Goal: Task Accomplishment & Management: Use online tool/utility

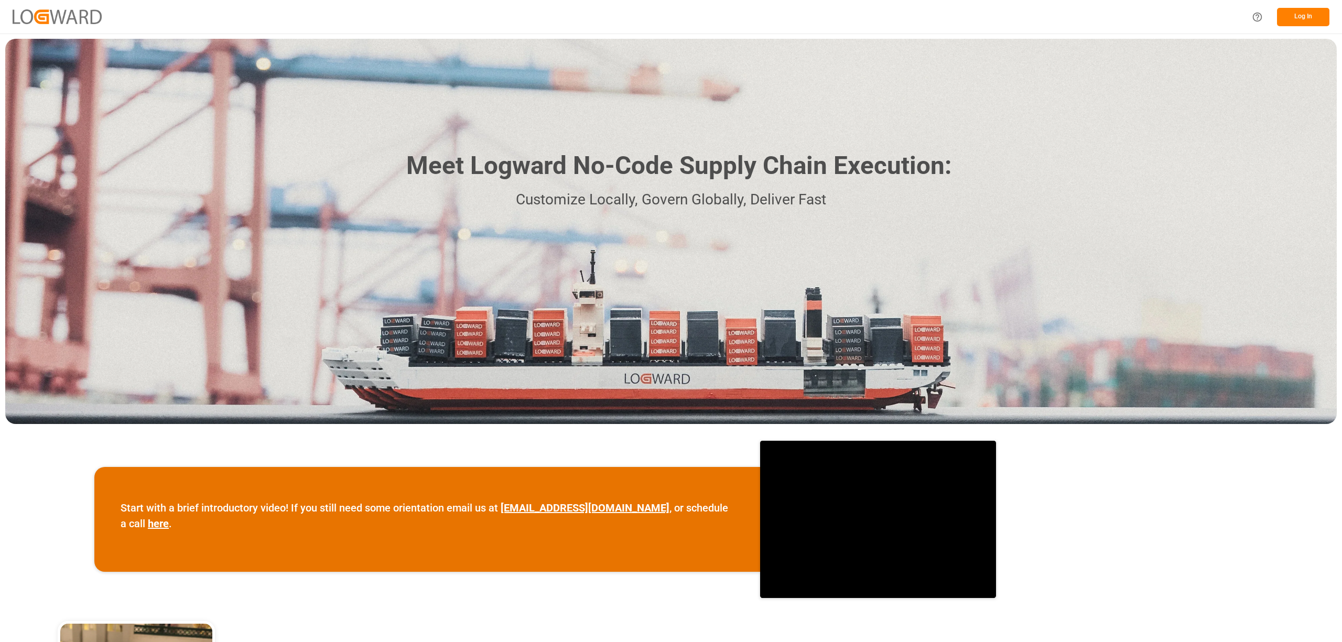
click at [1310, 20] on button "Log In" at bounding box center [1303, 17] width 52 height 18
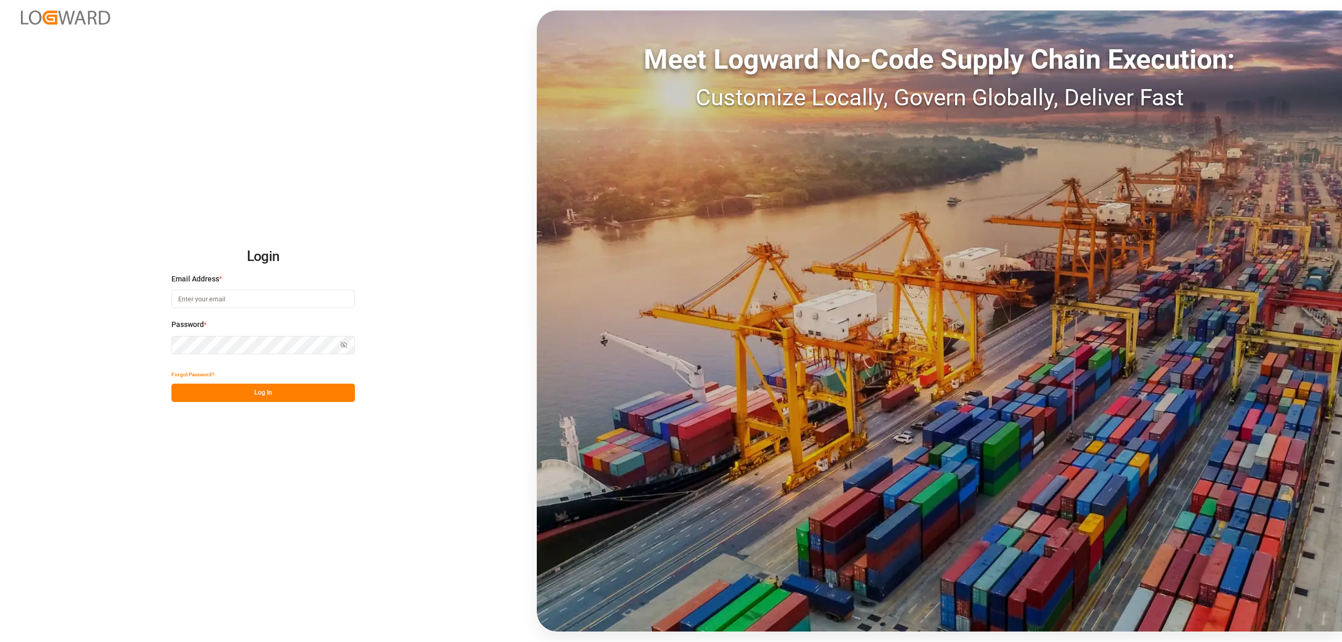
type input "[EMAIL_ADDRESS][PERSON_NAME][DOMAIN_NAME]"
click at [300, 393] on button "Log In" at bounding box center [262, 393] width 183 height 18
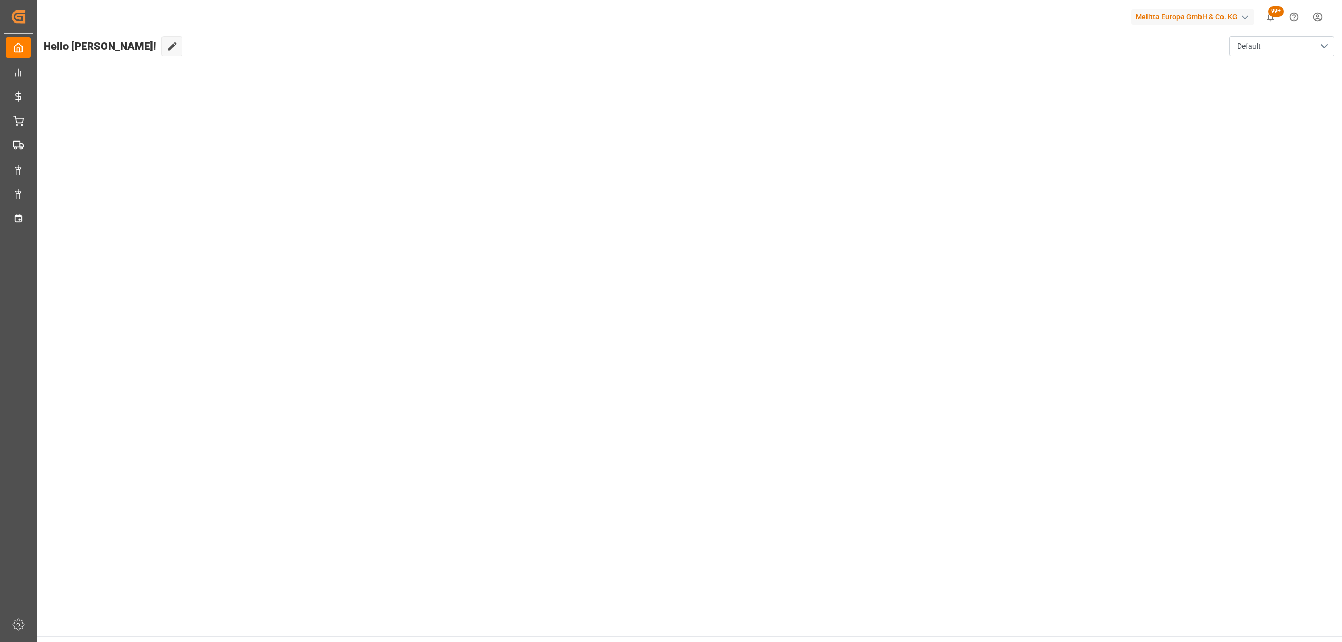
drag, startPoint x: 38, startPoint y: 210, endPoint x: 36, endPoint y: 218, distance: 8.5
click at [38, 210] on main "Hello [PERSON_NAME]! Edit Cockpit Default" at bounding box center [689, 335] width 1306 height 603
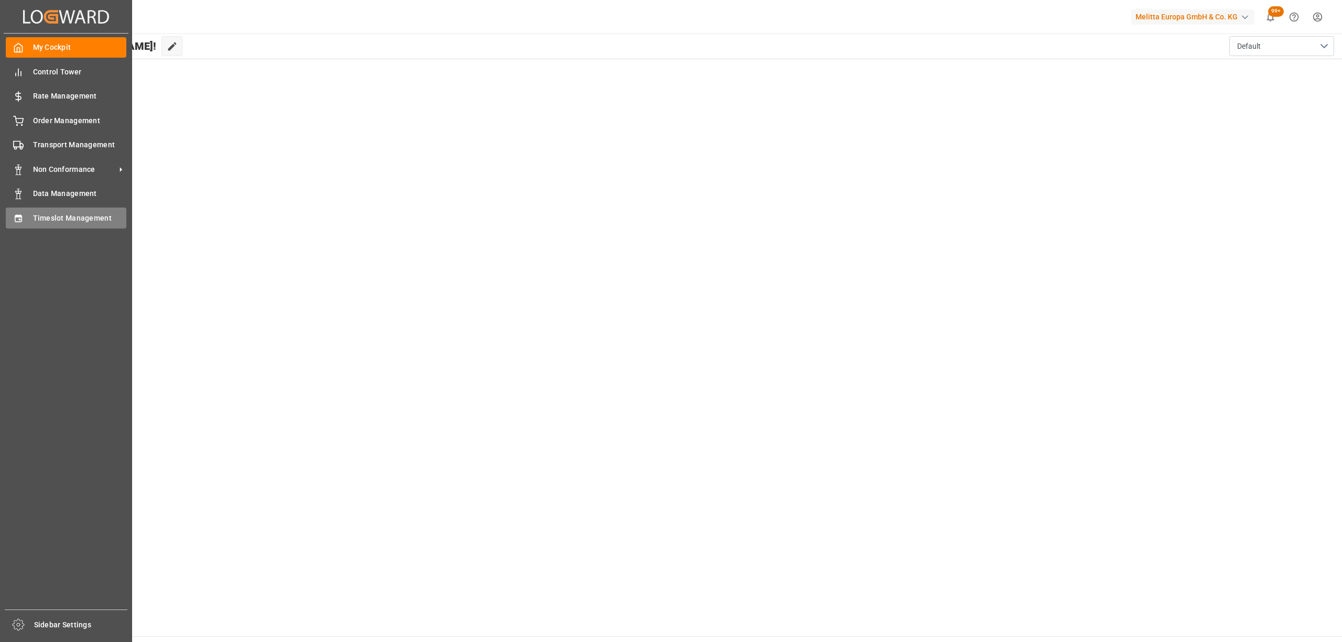
click at [30, 225] on div "Timeslot Management Timeslot Management" at bounding box center [66, 218] width 121 height 20
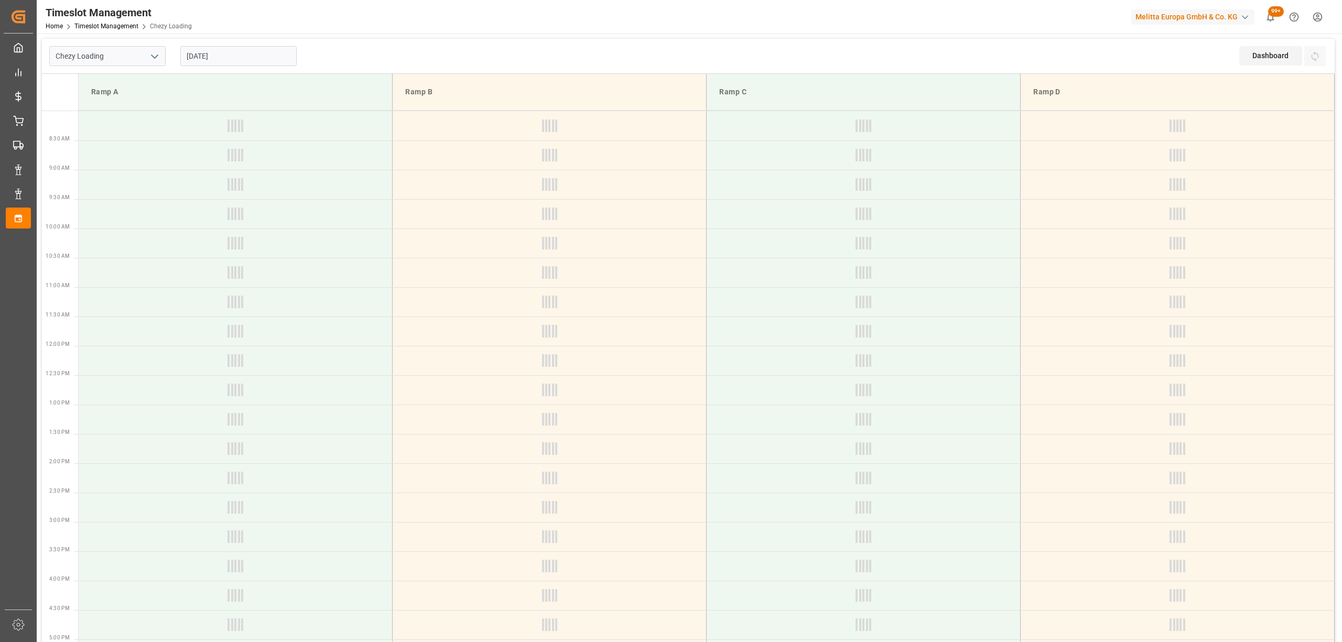
type input "Chezy Loading"
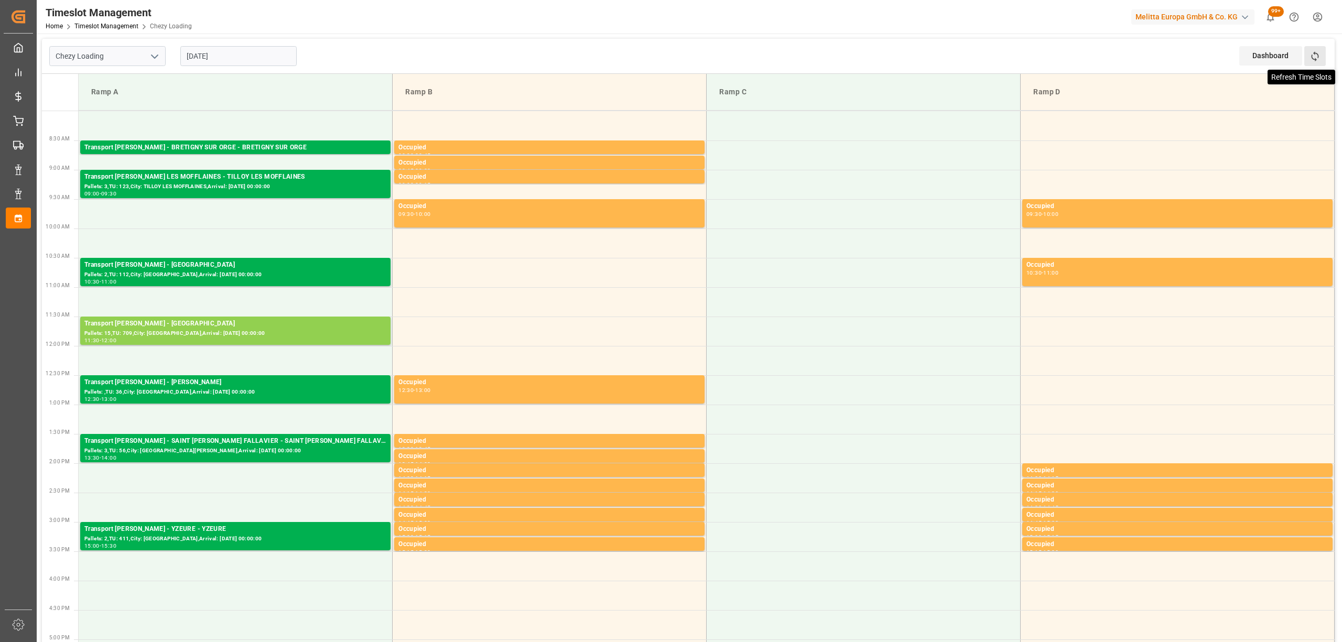
click at [1313, 55] on icon at bounding box center [1314, 56] width 11 height 11
click at [243, 329] on div "Pallets: 15,TU: 709,City: [GEOGRAPHIC_DATA],Arrival: [DATE] 00:00:00" at bounding box center [235, 333] width 302 height 9
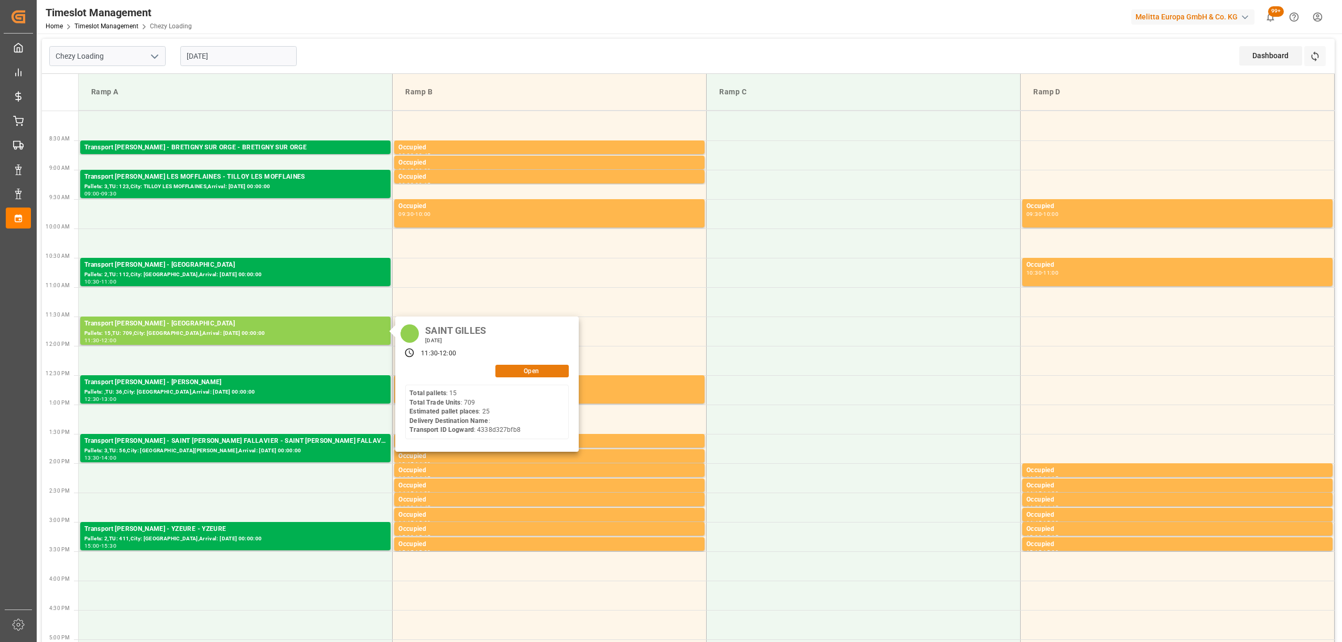
click at [546, 367] on button "Open" at bounding box center [531, 371] width 73 height 13
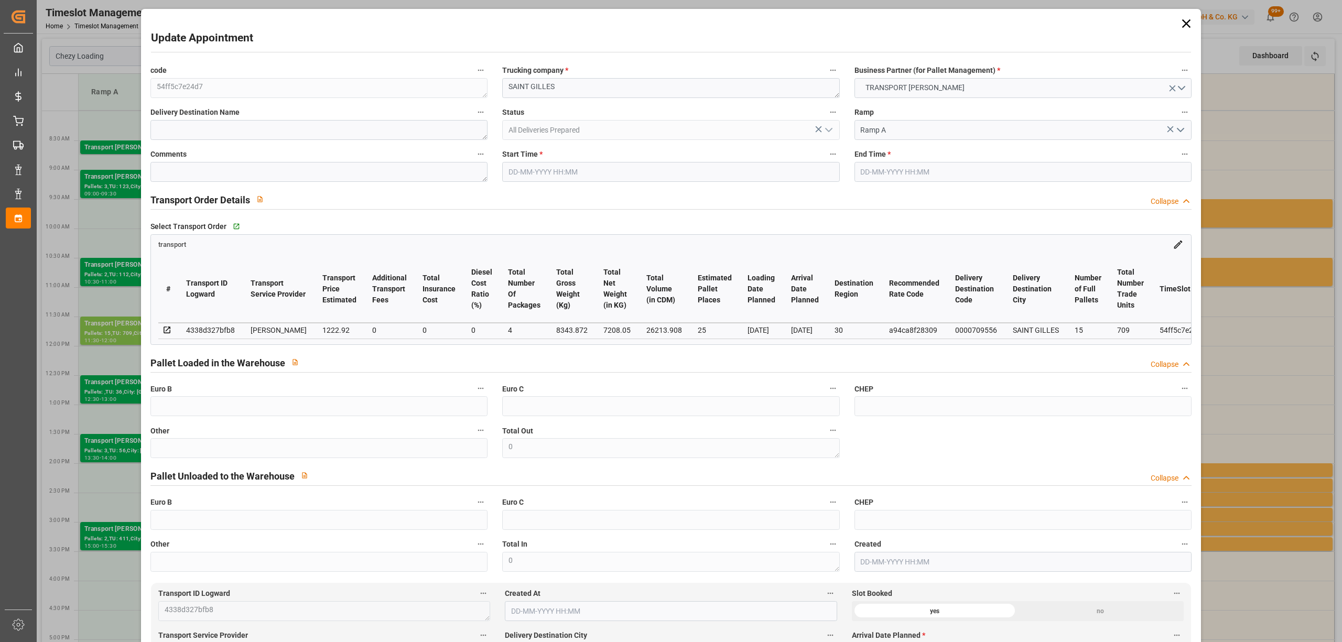
type input "25"
type input "1222.92"
type input "0"
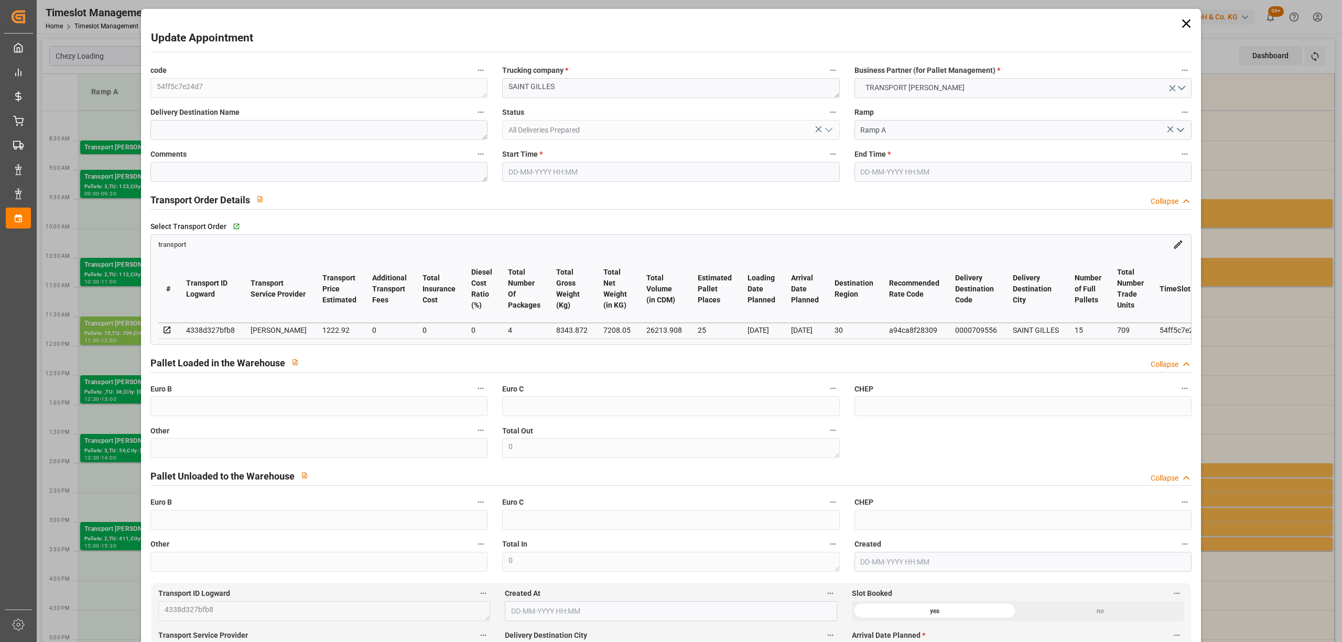
type input "1173.3917"
type input "-49.5283"
type input "4"
type input "7208.05"
type input "9442.405"
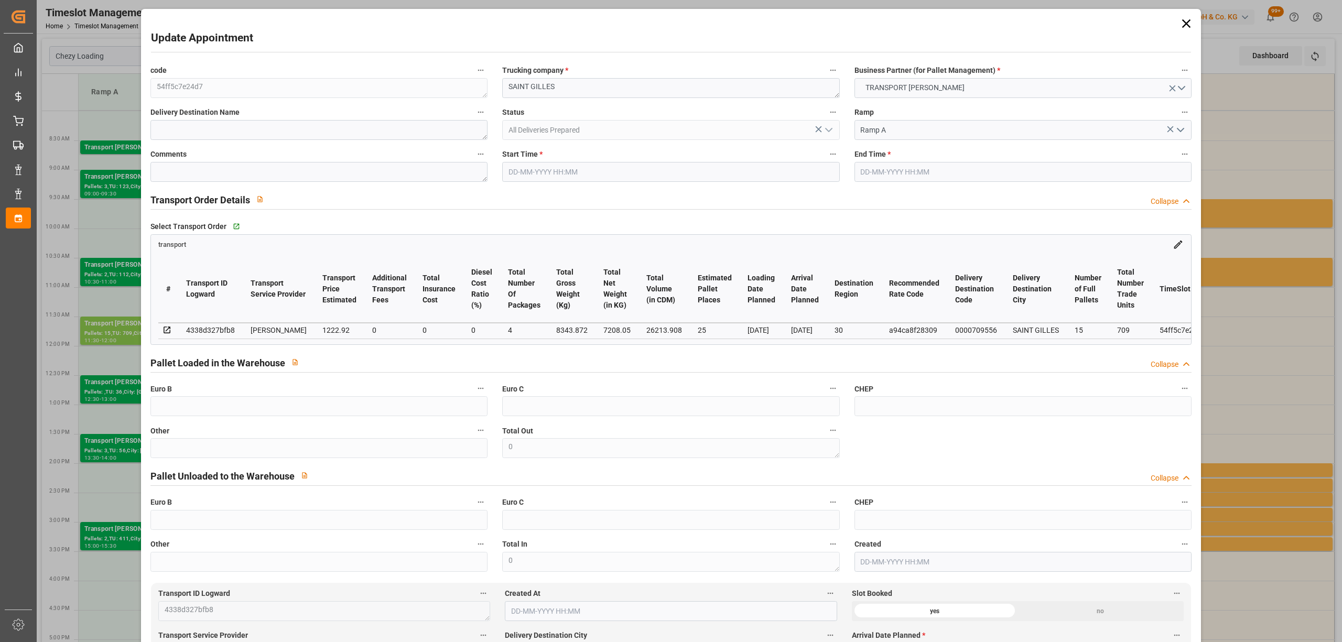
type input "26213.908"
type input "30"
type input "15"
type input "709"
type input "30"
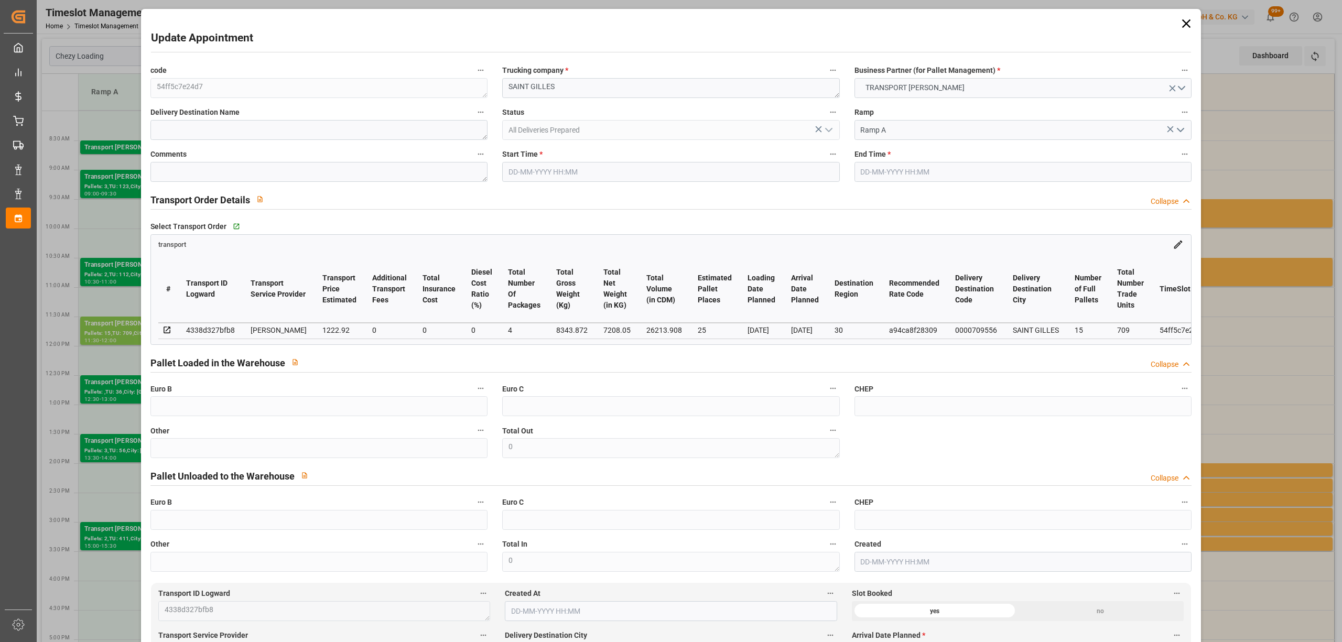
type input "101"
type input "8343.872"
type input "0"
type input "4710.8598"
type input "0"
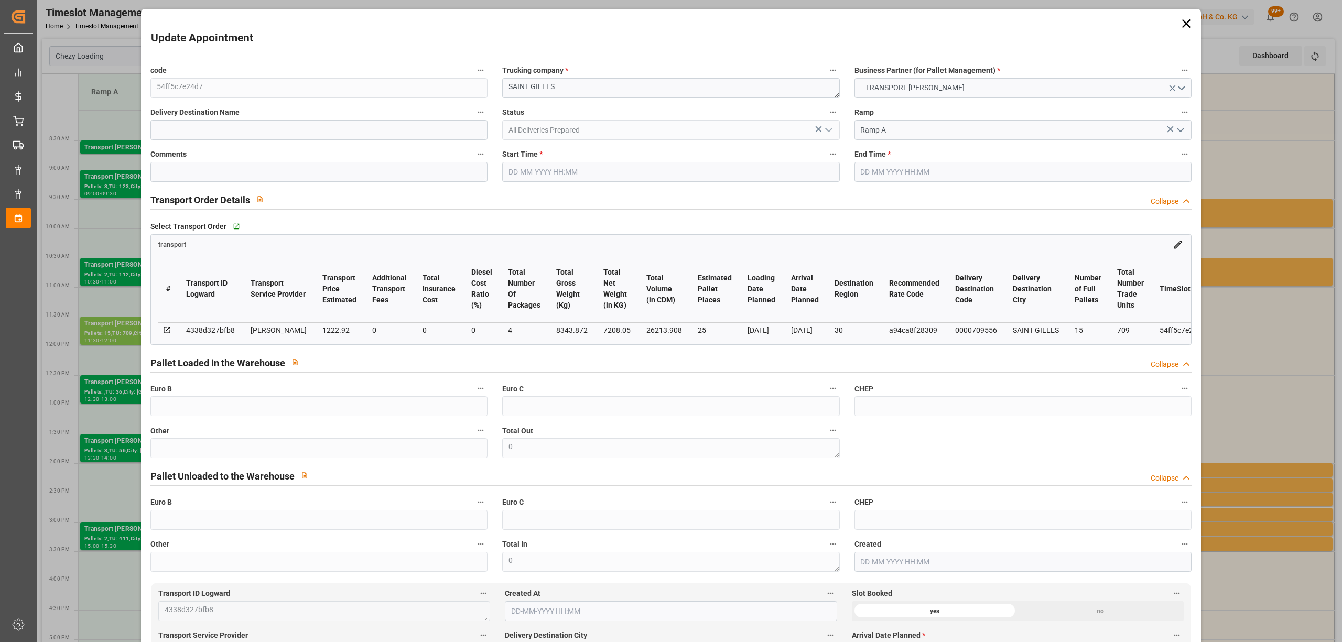
type input "0"
type input "21"
type input "35"
type input "[DATE] 11:30"
type input "[DATE] 12:00"
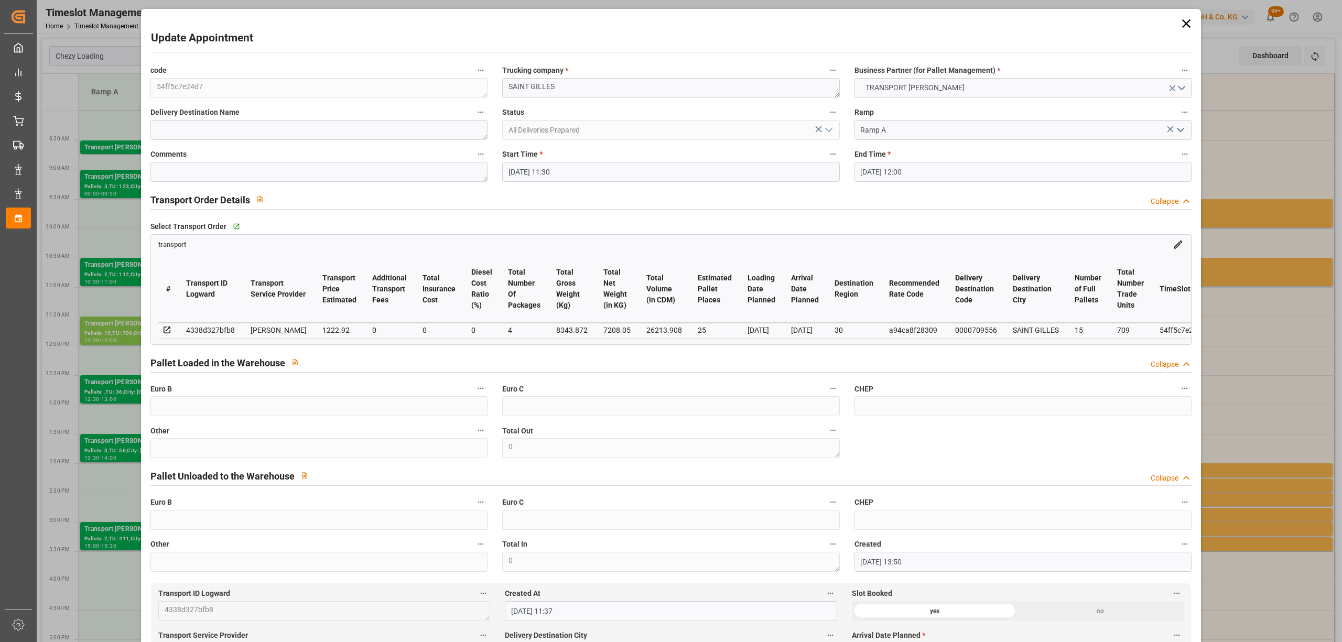
type input "[DATE] 13:50"
type input "[DATE] 11:37"
type input "[DATE]"
